Goal: Transaction & Acquisition: Download file/media

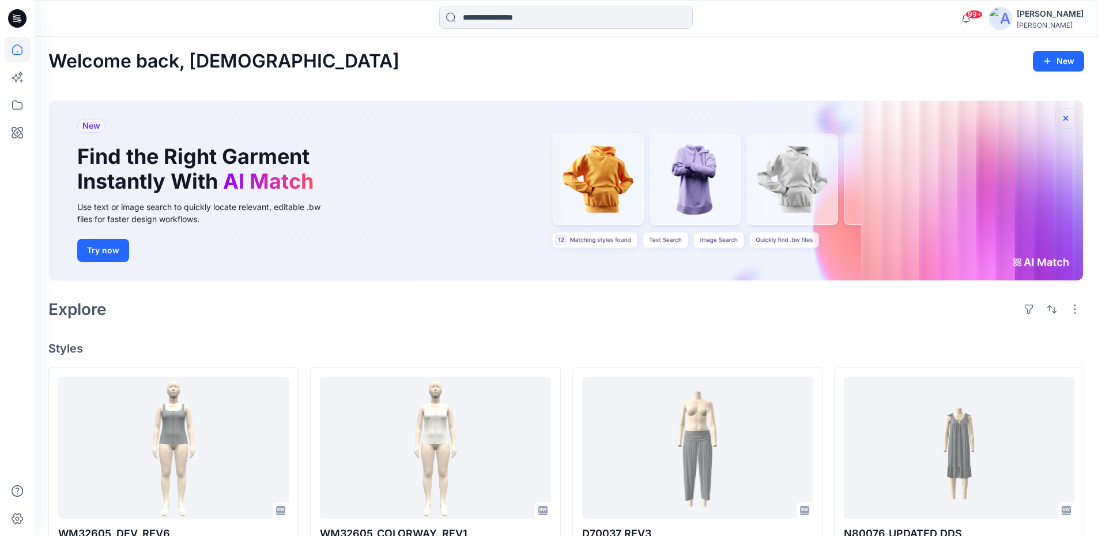
click at [1065, 120] on icon "button" at bounding box center [1065, 118] width 9 height 9
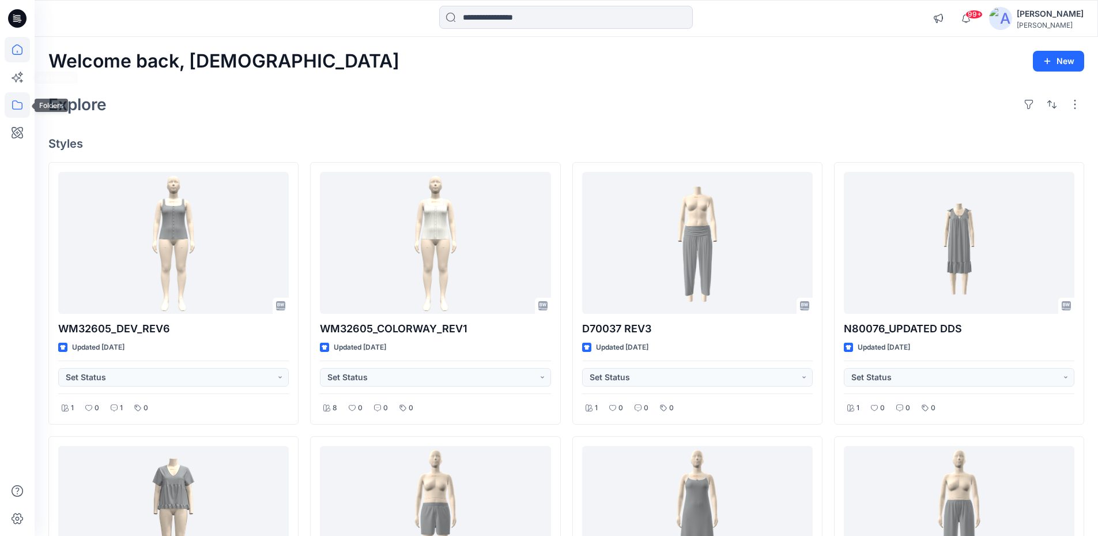
click at [13, 110] on icon at bounding box center [17, 104] width 25 height 25
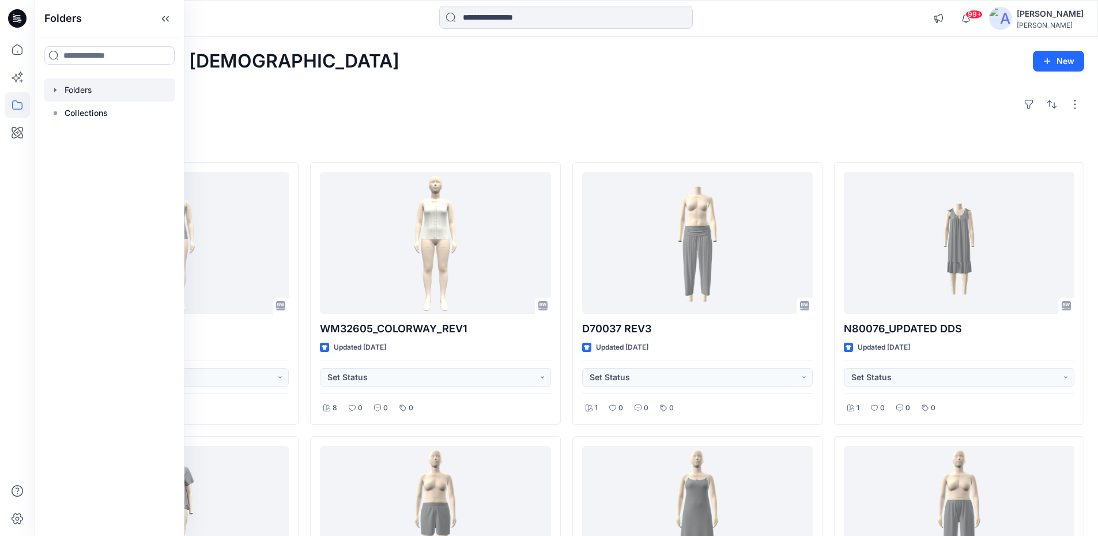
click at [81, 92] on div at bounding box center [109, 89] width 131 height 23
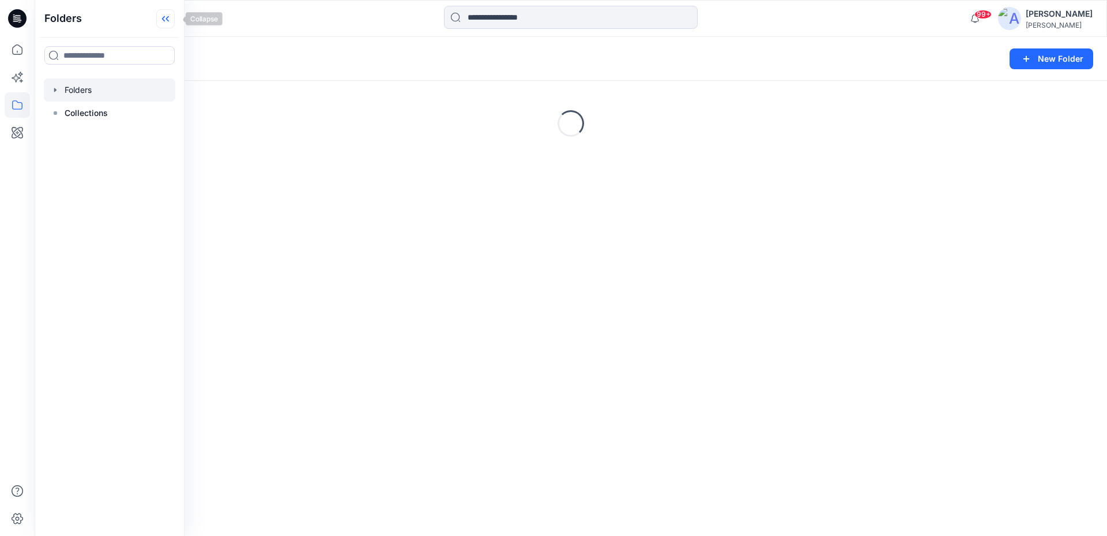
click at [169, 24] on icon at bounding box center [165, 18] width 18 height 19
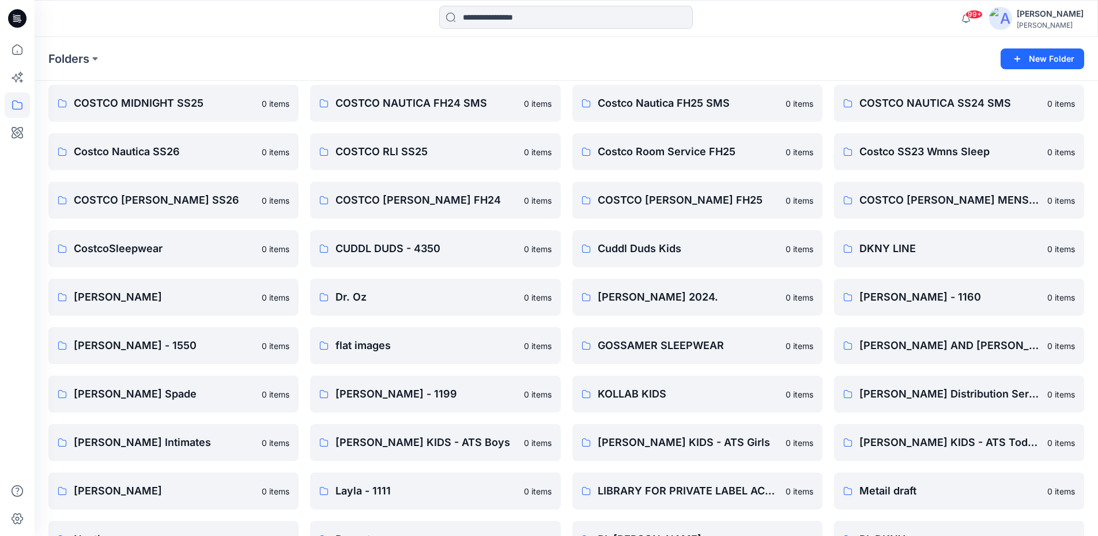
scroll to position [707, 0]
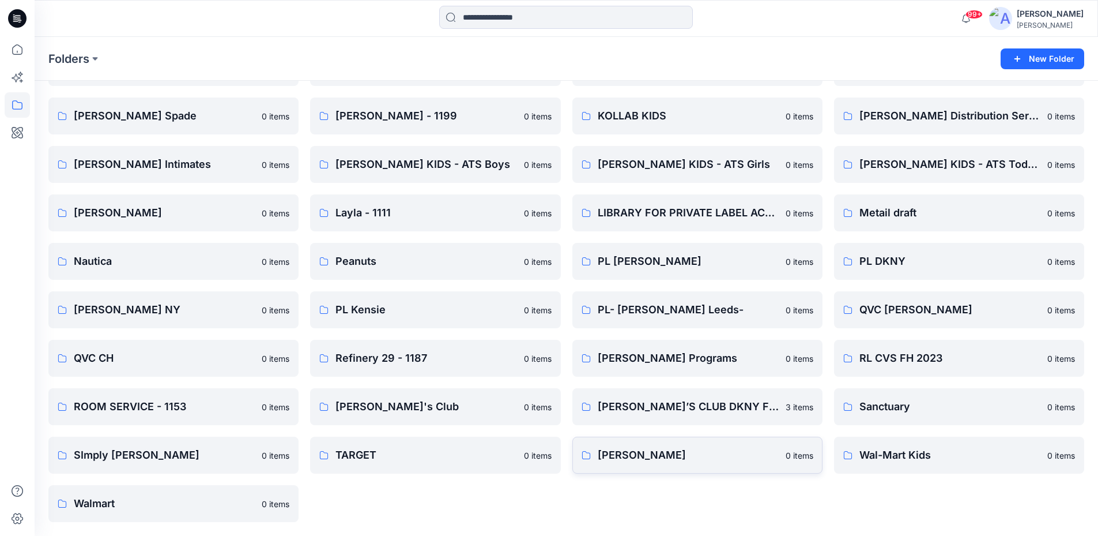
click at [672, 462] on p "[PERSON_NAME]" at bounding box center [688, 455] width 181 height 16
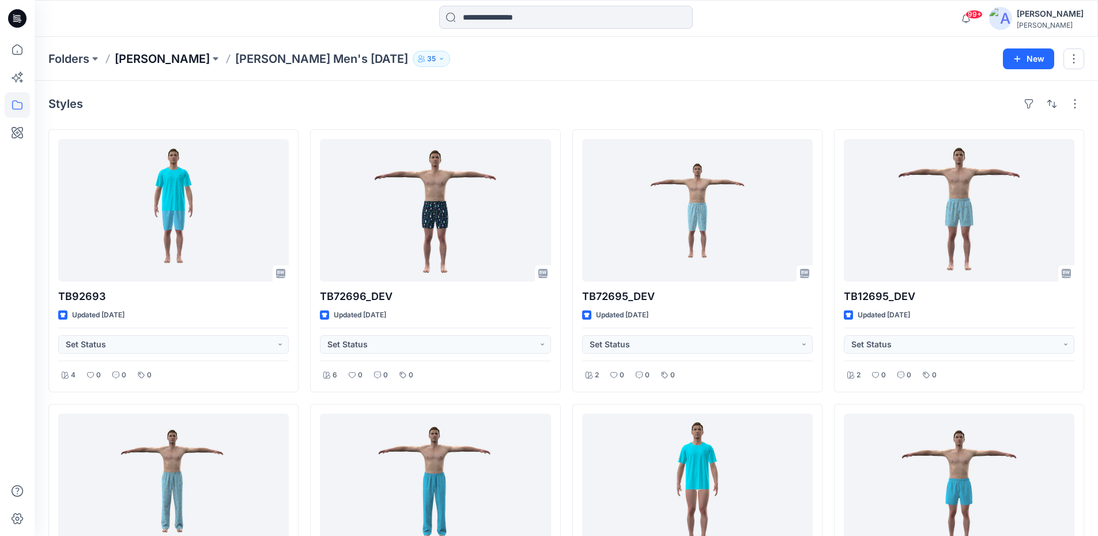
click at [172, 51] on p "[PERSON_NAME]" at bounding box center [162, 59] width 95 height 16
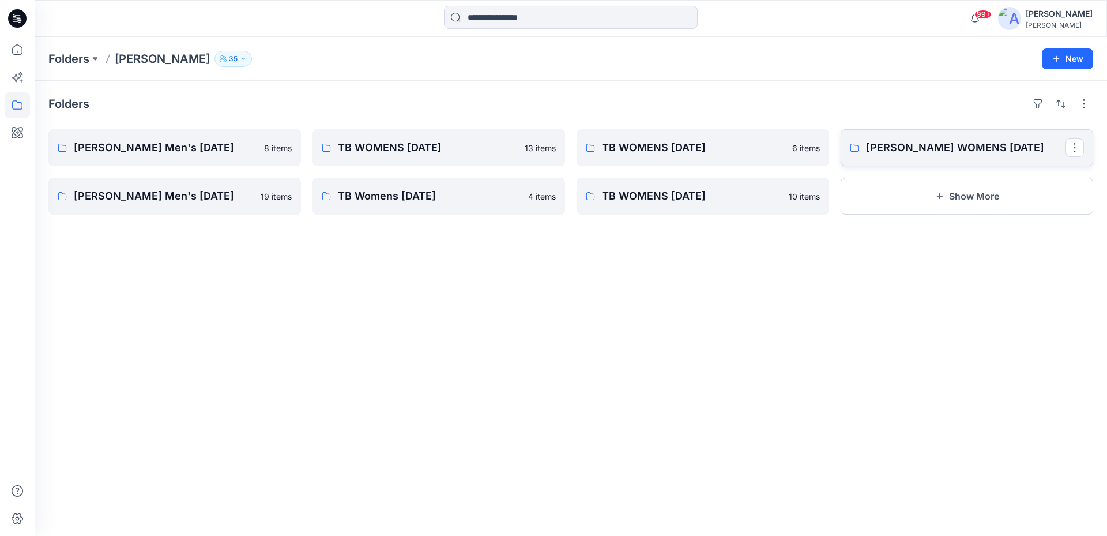
click at [963, 154] on p "TOMMY BAHAMA WOMENS FEB 25" at bounding box center [965, 148] width 199 height 16
click at [167, 212] on link "Tommy Bahama Men's NOV 24" at bounding box center [174, 196] width 252 height 37
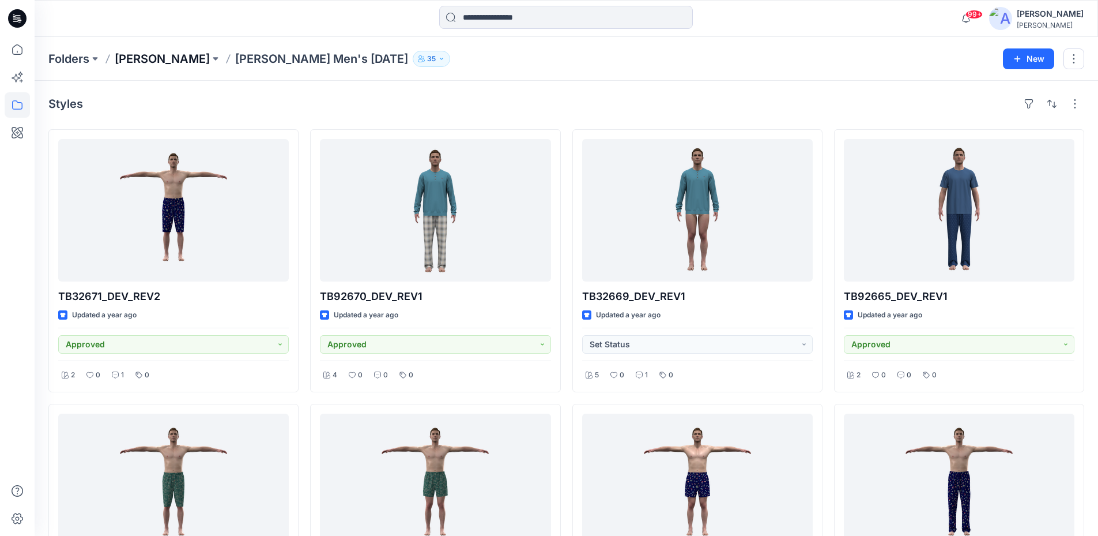
click at [158, 61] on p "[PERSON_NAME]" at bounding box center [162, 59] width 95 height 16
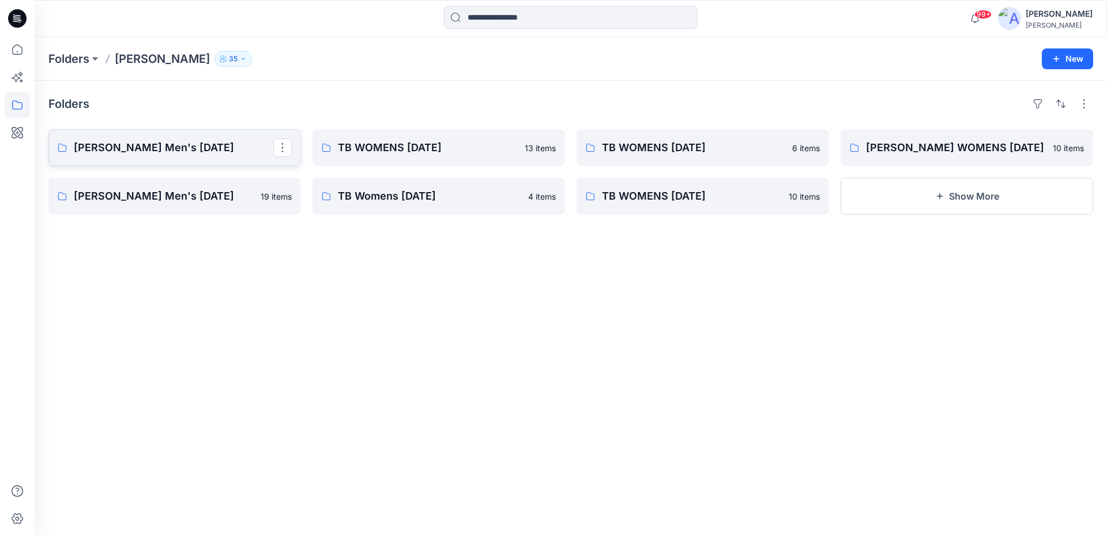
click at [166, 153] on p "Tommy Bahama Men's MAY 25" at bounding box center [173, 148] width 199 height 16
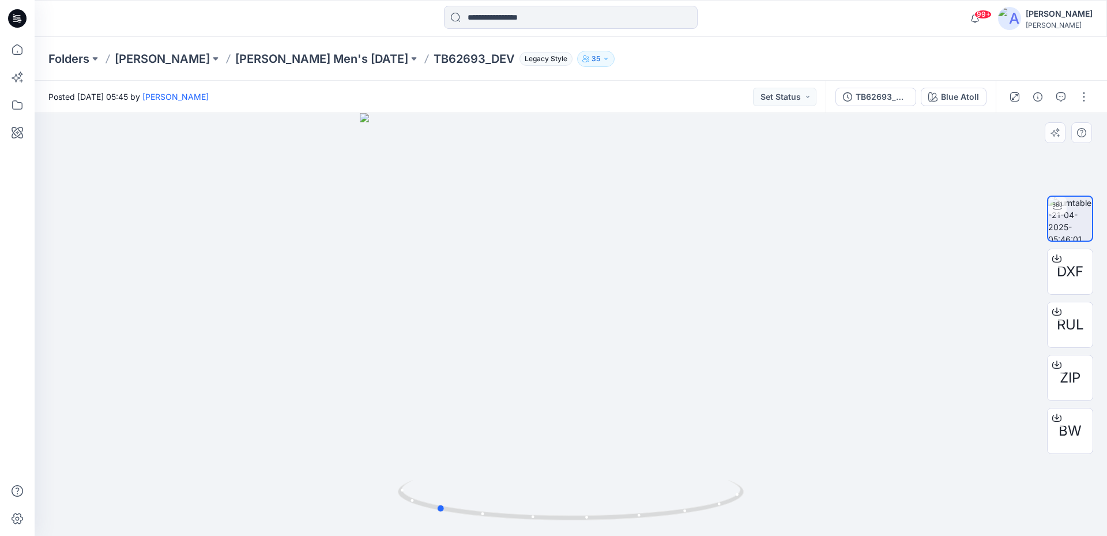
drag, startPoint x: 723, startPoint y: 503, endPoint x: 567, endPoint y: 266, distance: 283.8
click at [588, 500] on icon at bounding box center [572, 501] width 349 height 43
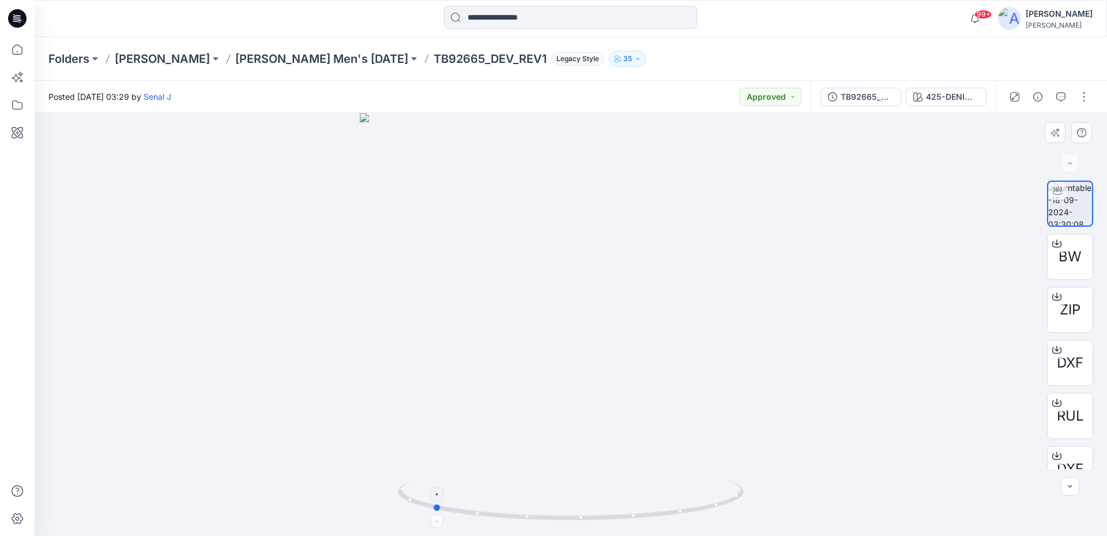
drag, startPoint x: 714, startPoint y: 507, endPoint x: 575, endPoint y: 511, distance: 138.4
click at [575, 511] on icon at bounding box center [572, 501] width 349 height 43
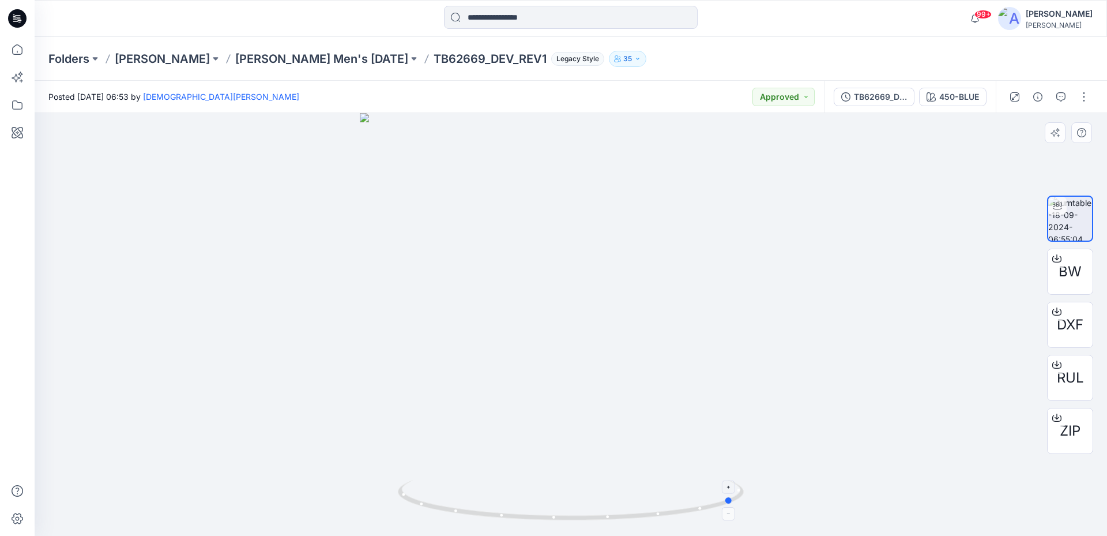
drag, startPoint x: 694, startPoint y: 507, endPoint x: 521, endPoint y: 315, distance: 258.4
click at [512, 491] on icon at bounding box center [572, 501] width 349 height 43
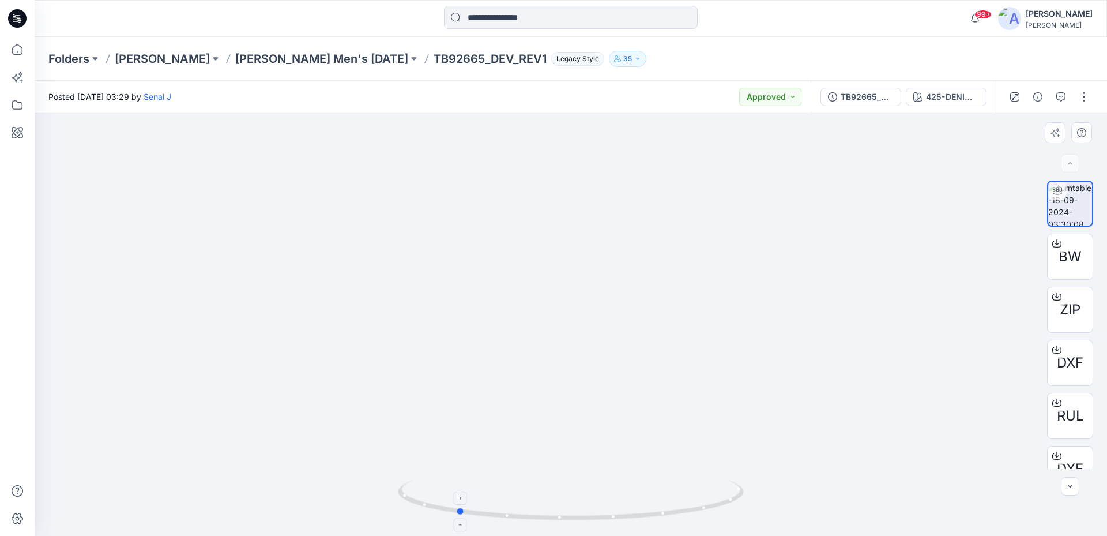
drag, startPoint x: 738, startPoint y: 502, endPoint x: 624, endPoint y: 509, distance: 114.4
click at [624, 509] on icon at bounding box center [572, 501] width 349 height 43
drag, startPoint x: 589, startPoint y: 206, endPoint x: 609, endPoint y: 325, distance: 120.5
click at [609, 325] on img at bounding box center [571, 324] width 716 height 423
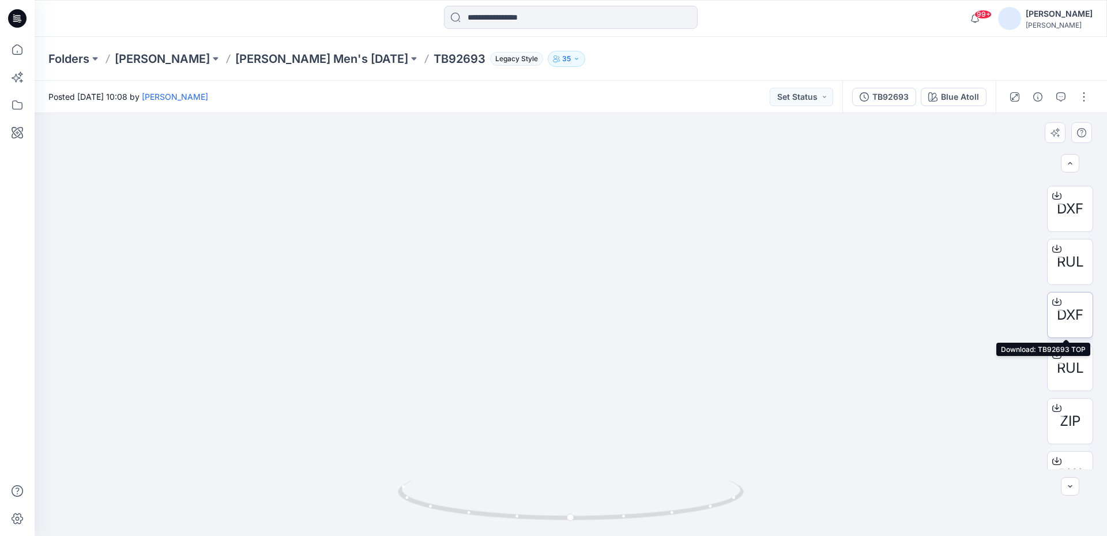
scroll to position [76, 0]
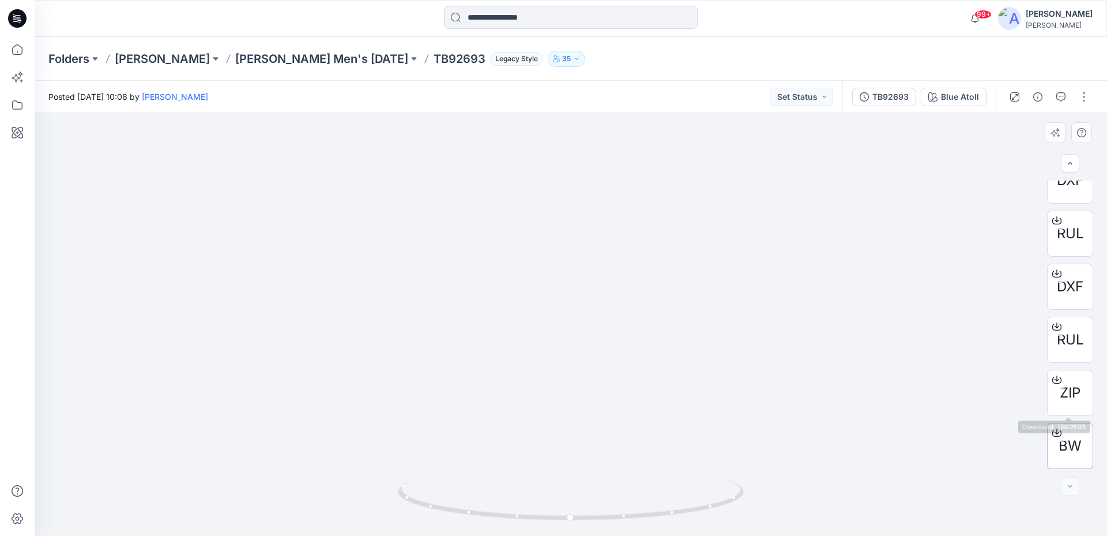
click at [1068, 439] on span "BW" at bounding box center [1069, 445] width 23 height 21
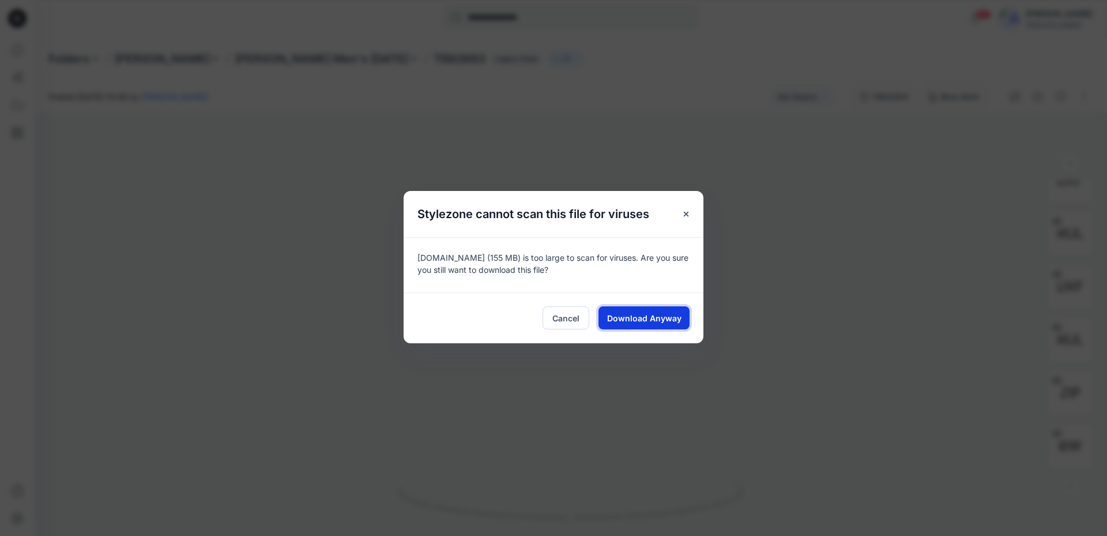
click at [667, 323] on span "Download Anyway" at bounding box center [644, 318] width 74 height 12
